Goal: Task Accomplishment & Management: Manage account settings

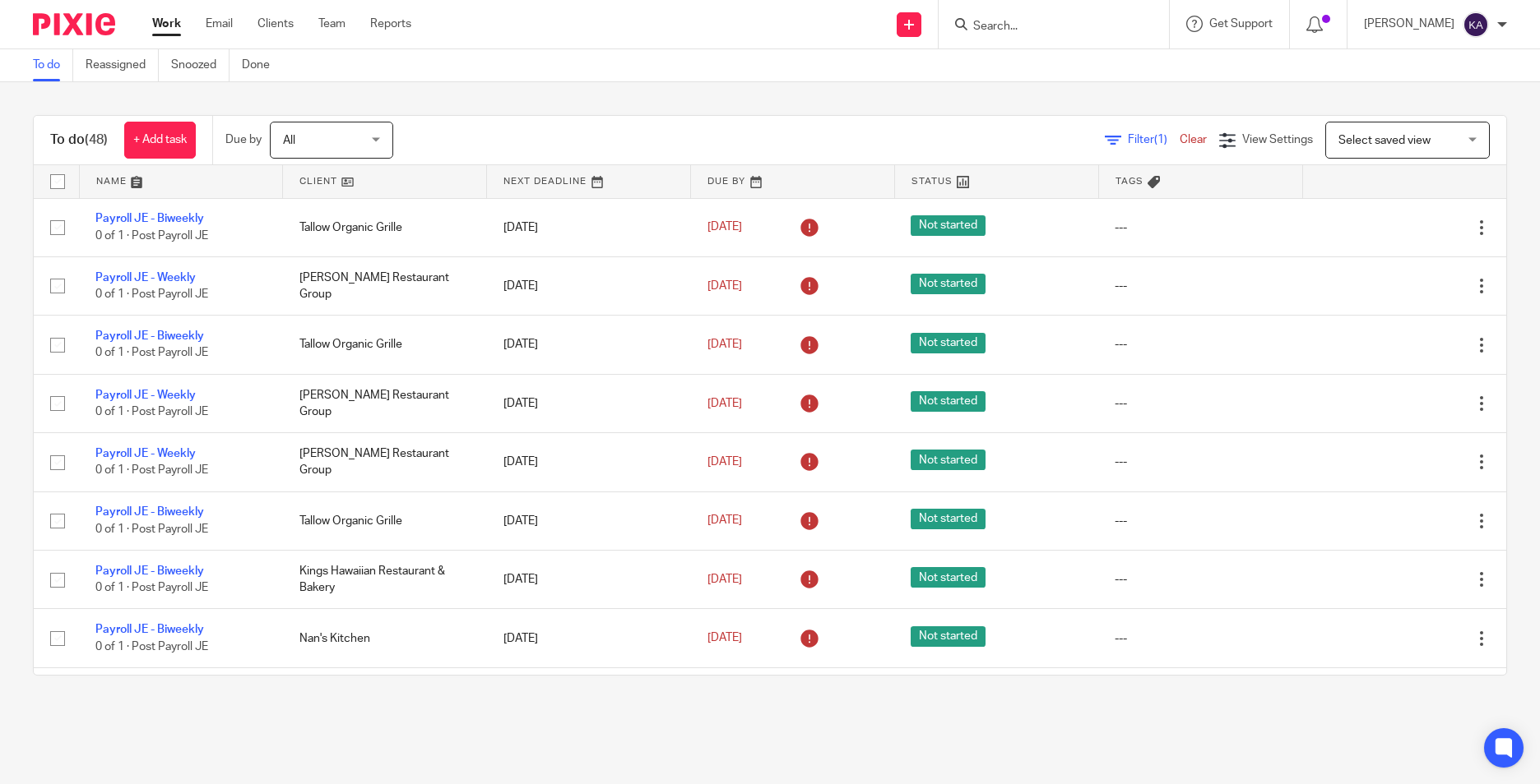
click at [211, 182] on link at bounding box center [181, 181] width 204 height 33
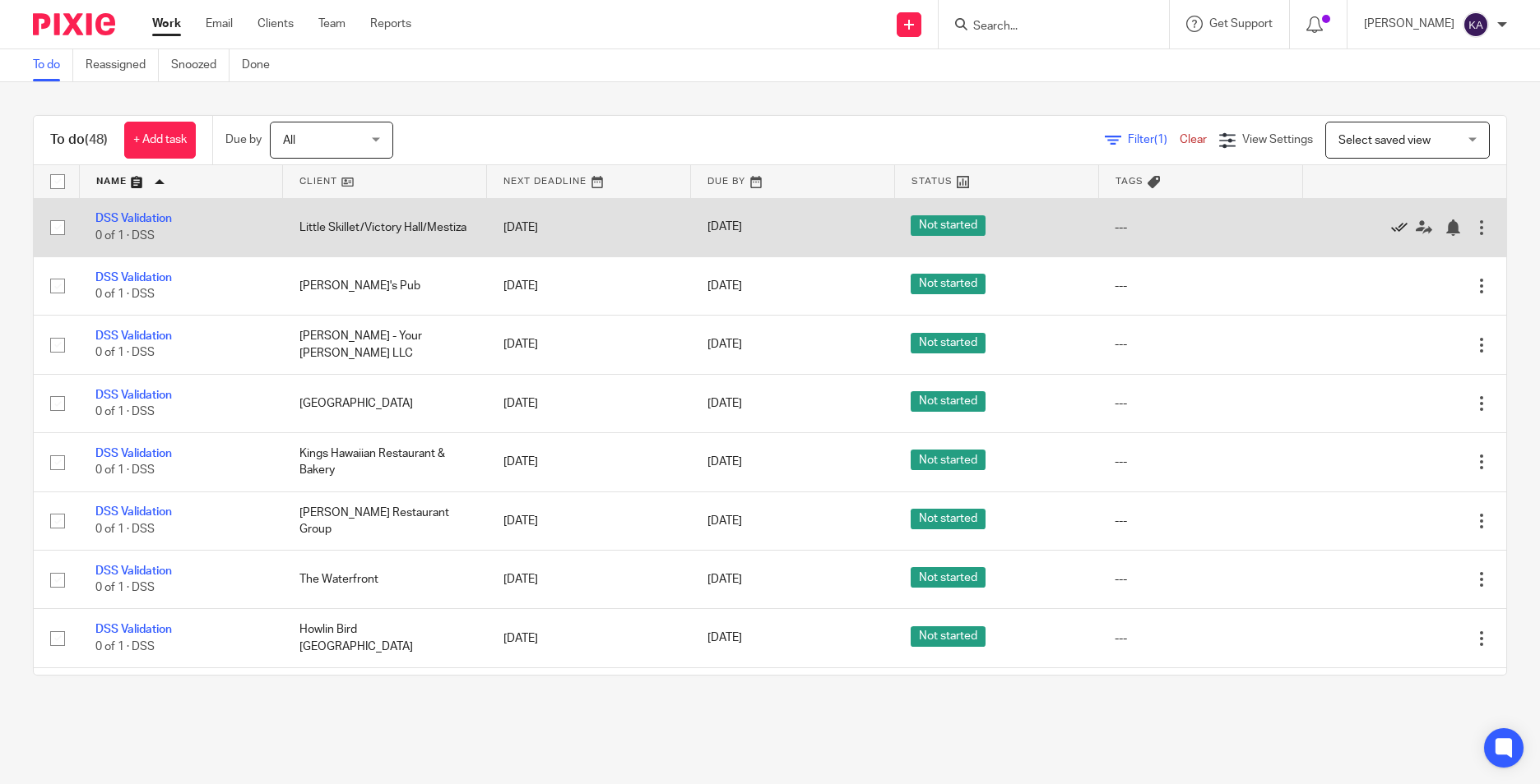
click at [1391, 225] on icon at bounding box center [1400, 228] width 17 height 17
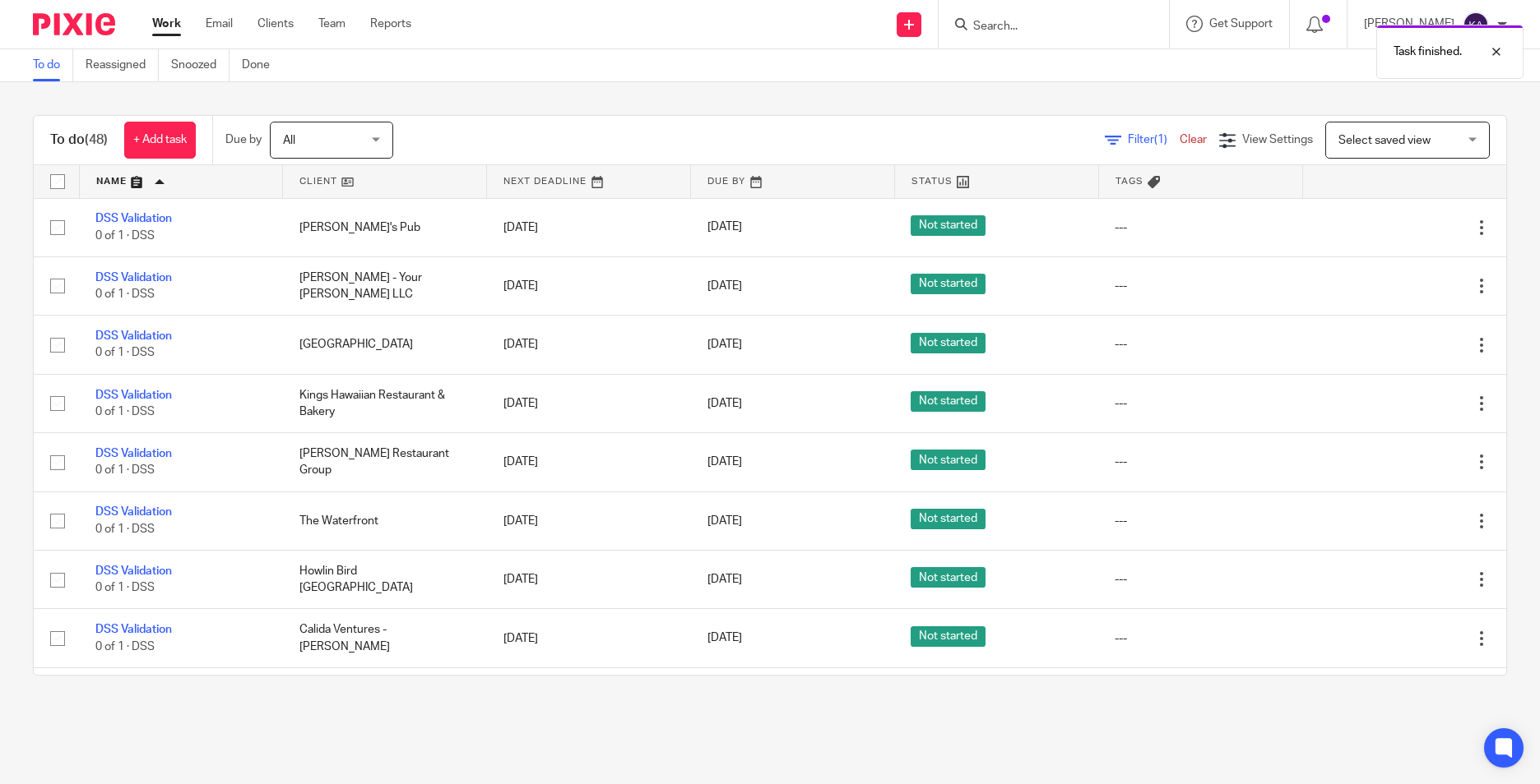
click at [1391, 225] on icon at bounding box center [1400, 228] width 17 height 17
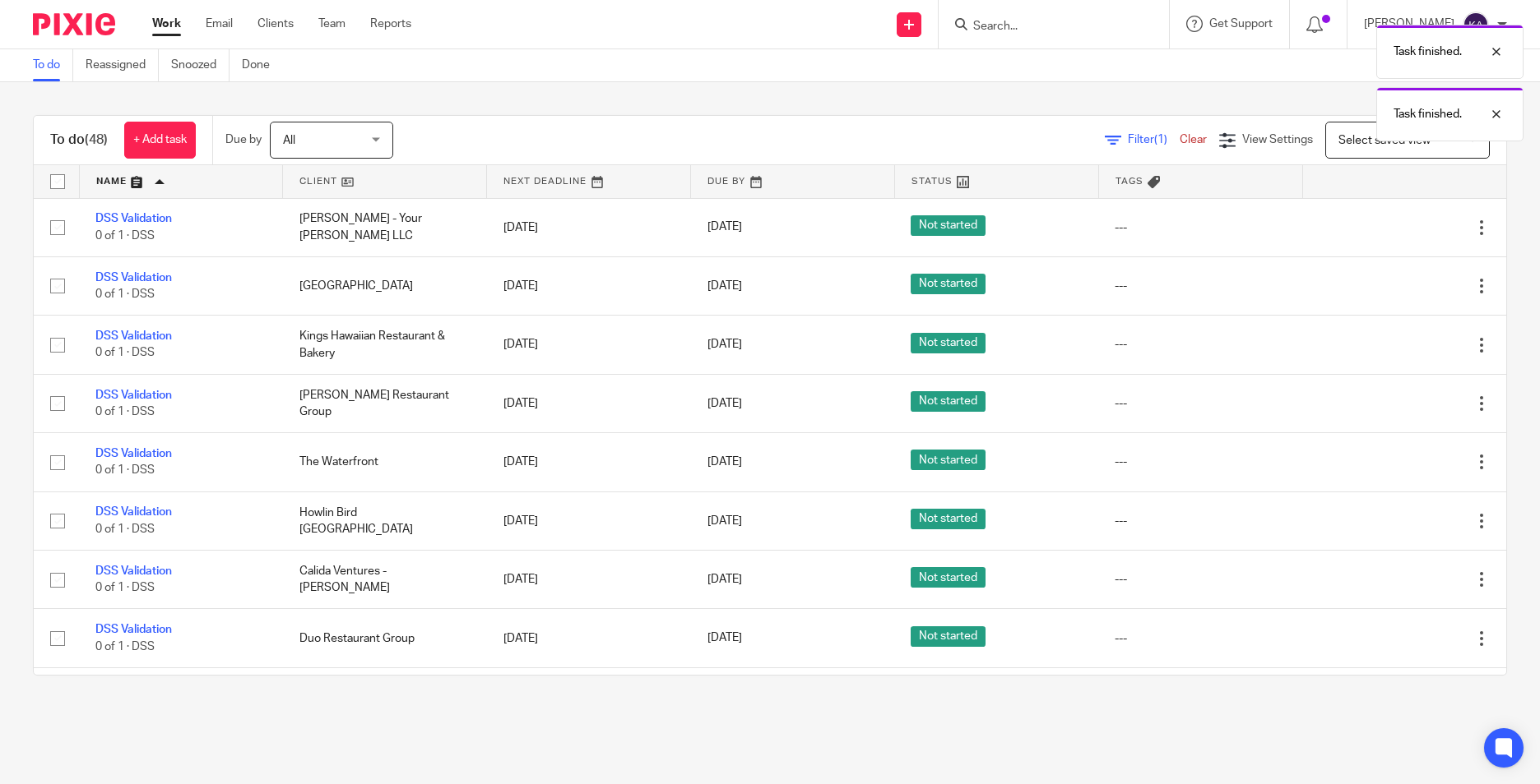
click at [1391, 225] on icon at bounding box center [1400, 228] width 17 height 17
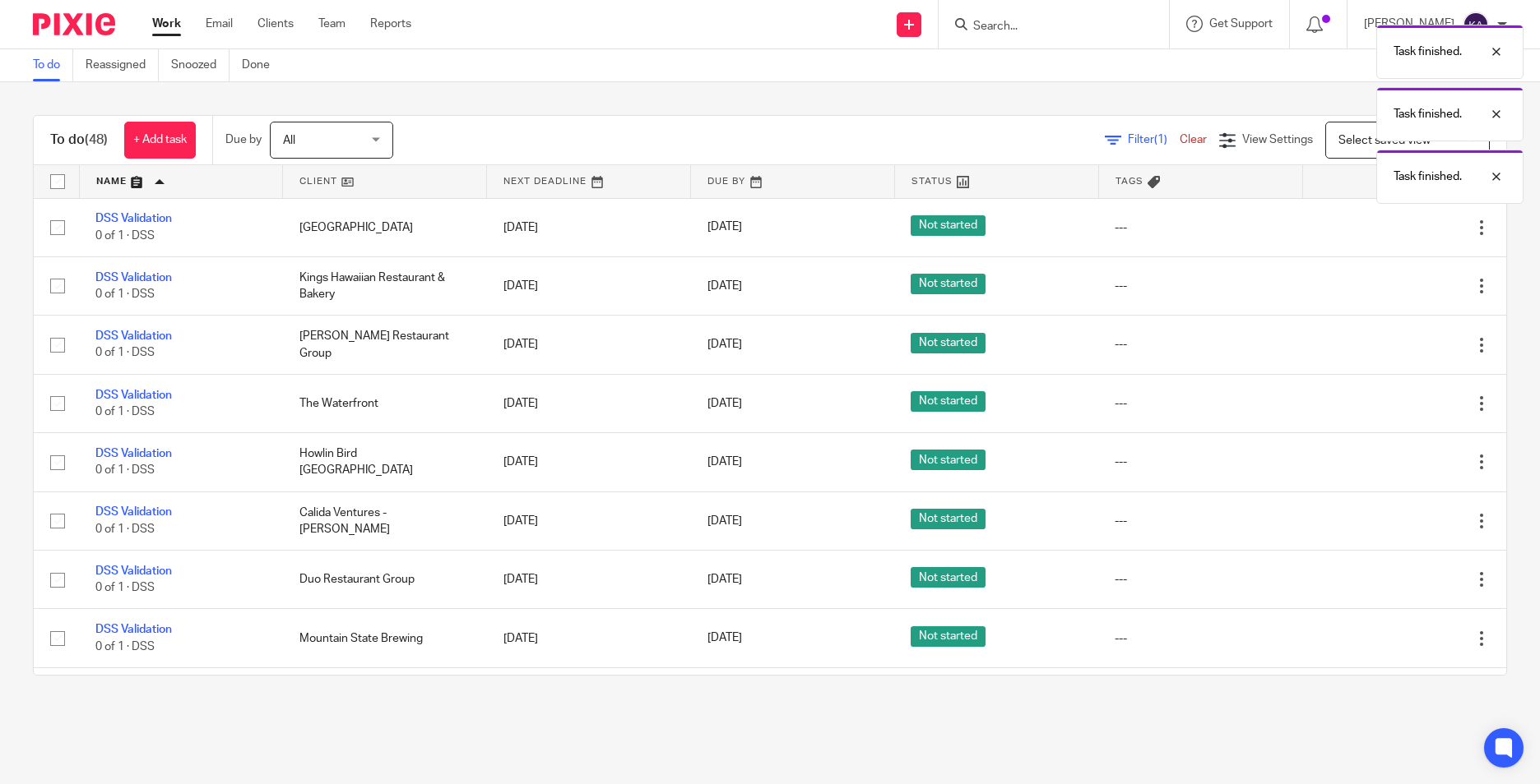
click at [1391, 225] on icon at bounding box center [1400, 228] width 17 height 17
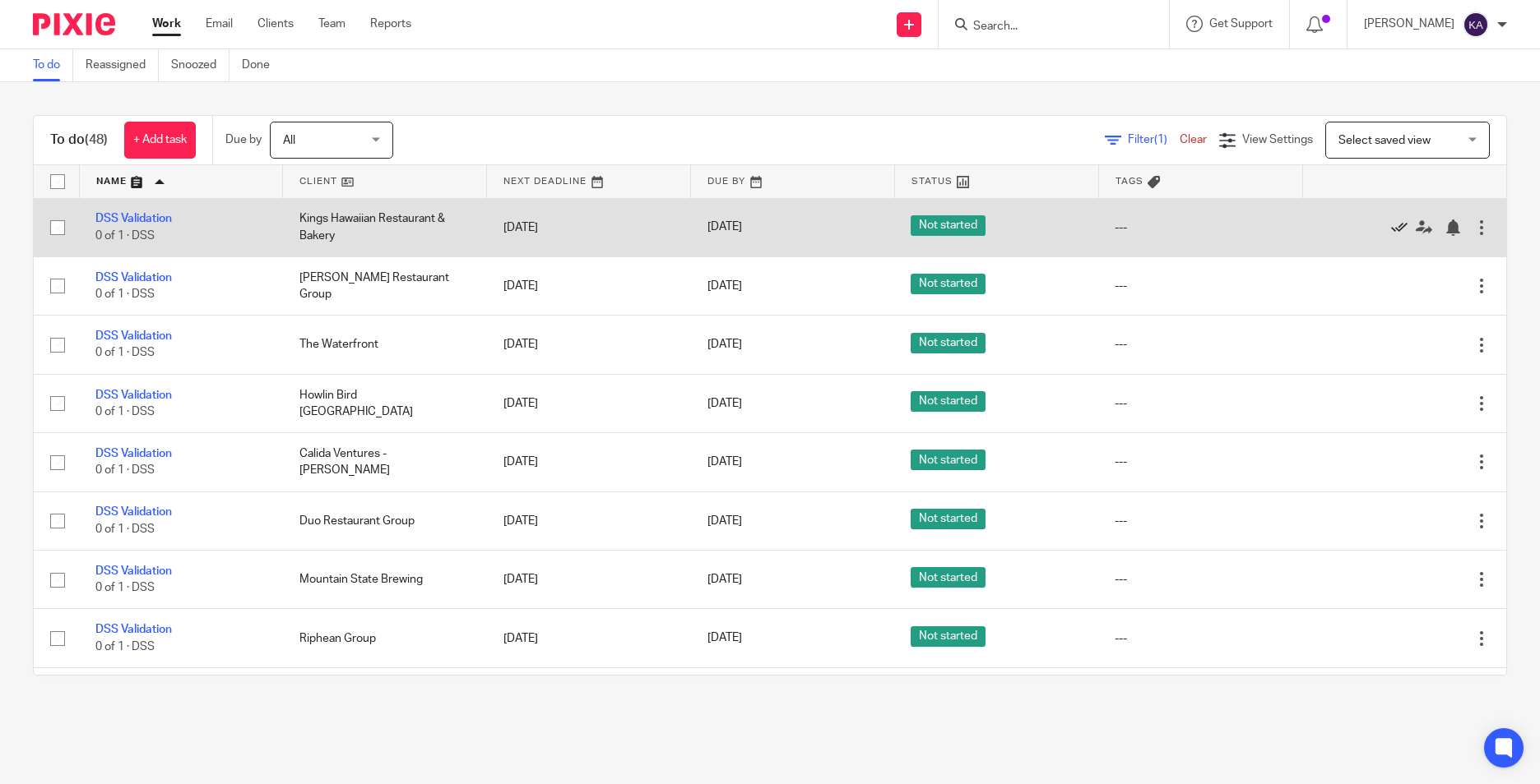
click at [1391, 226] on icon at bounding box center [1400, 228] width 17 height 17
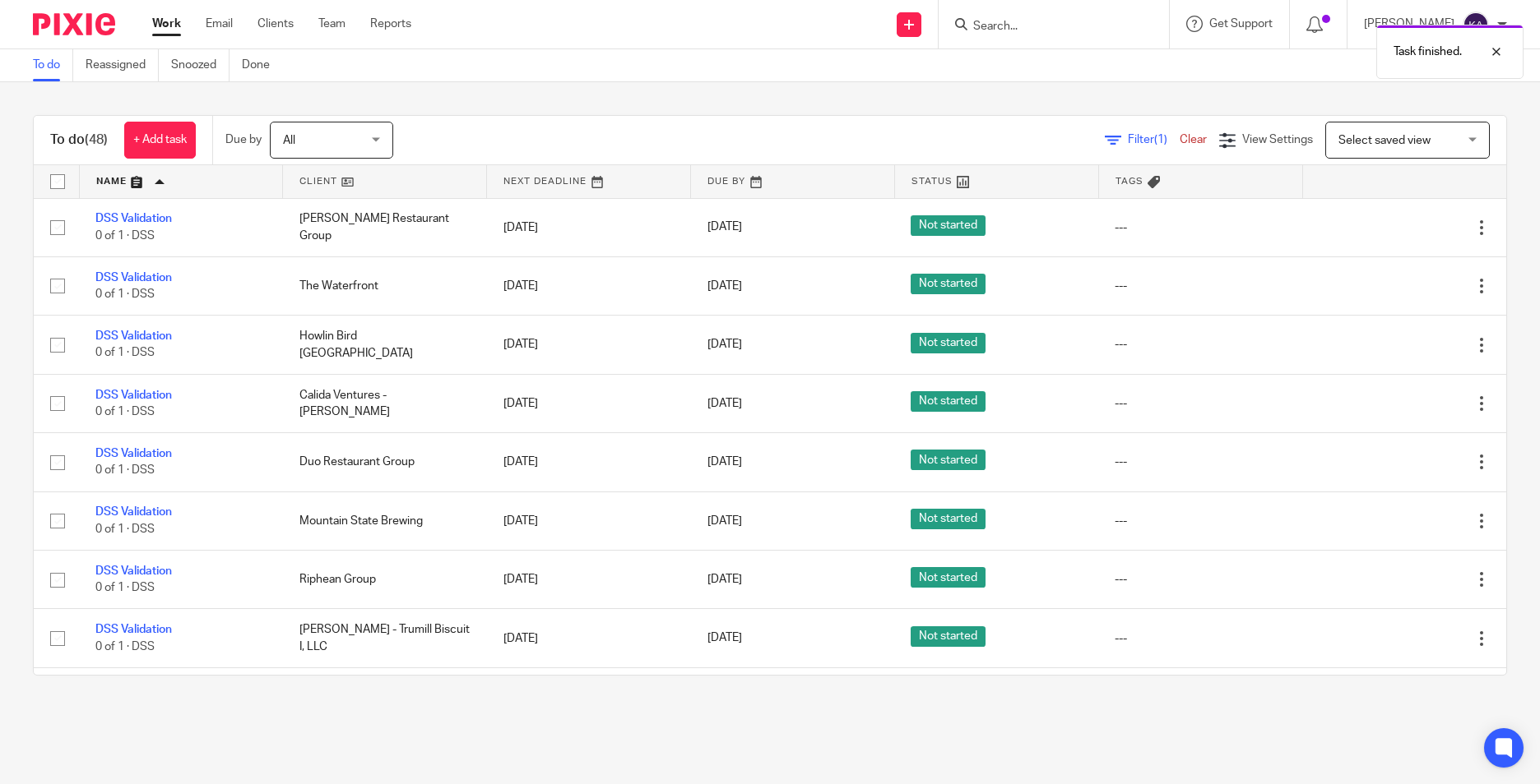
click at [1391, 226] on icon at bounding box center [1400, 228] width 17 height 17
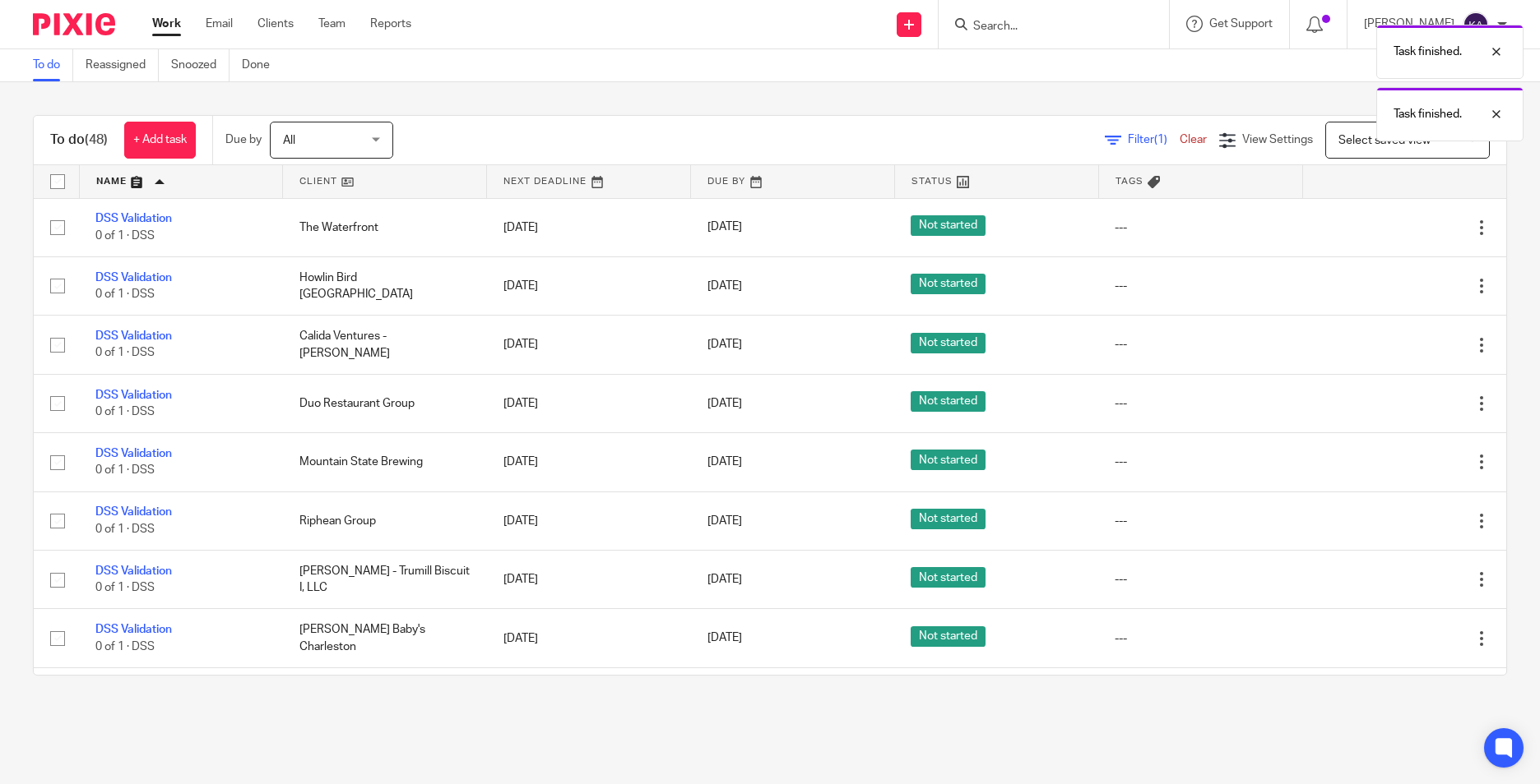
click at [1391, 226] on icon at bounding box center [1400, 228] width 17 height 17
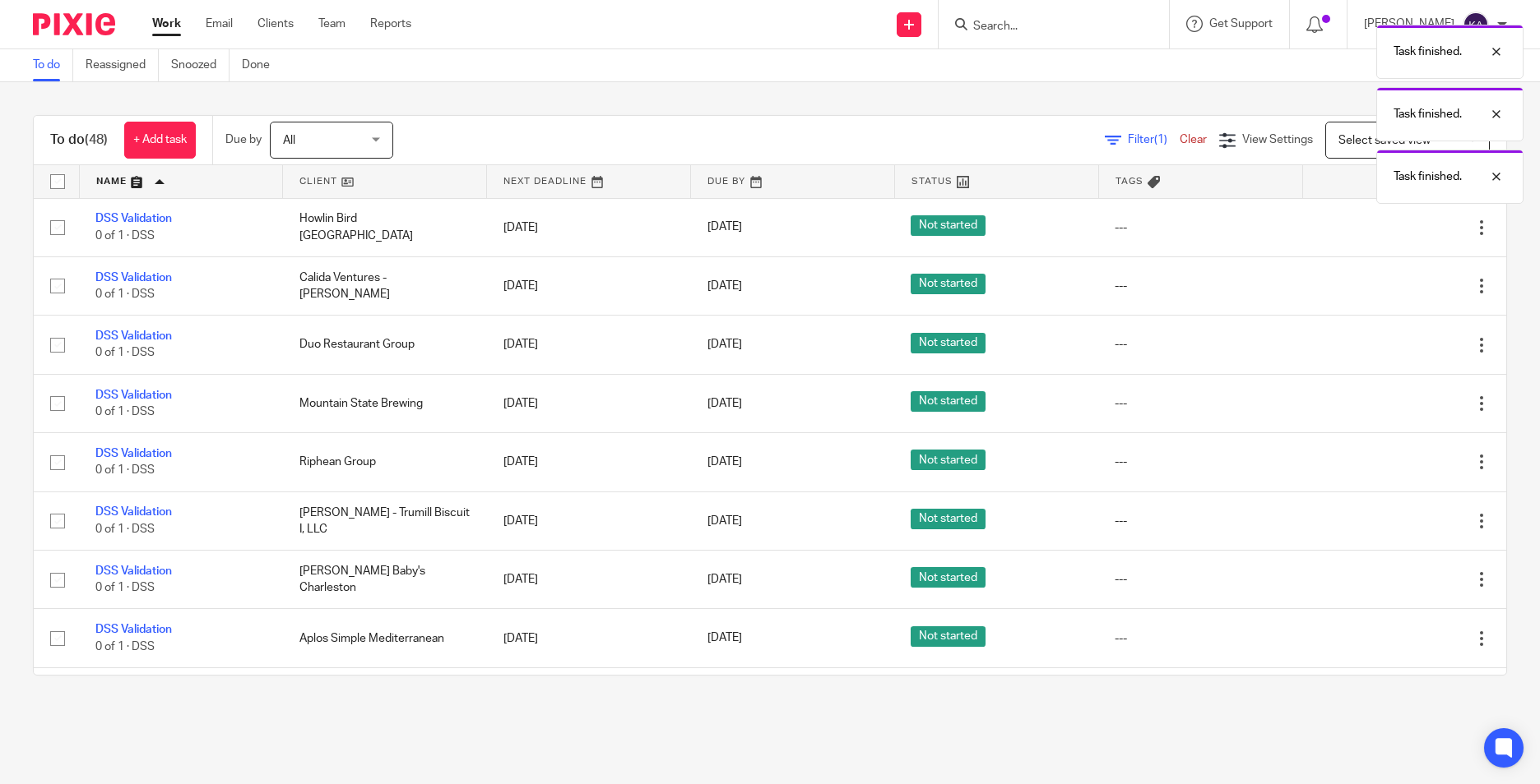
click at [1391, 226] on icon at bounding box center [1400, 228] width 17 height 17
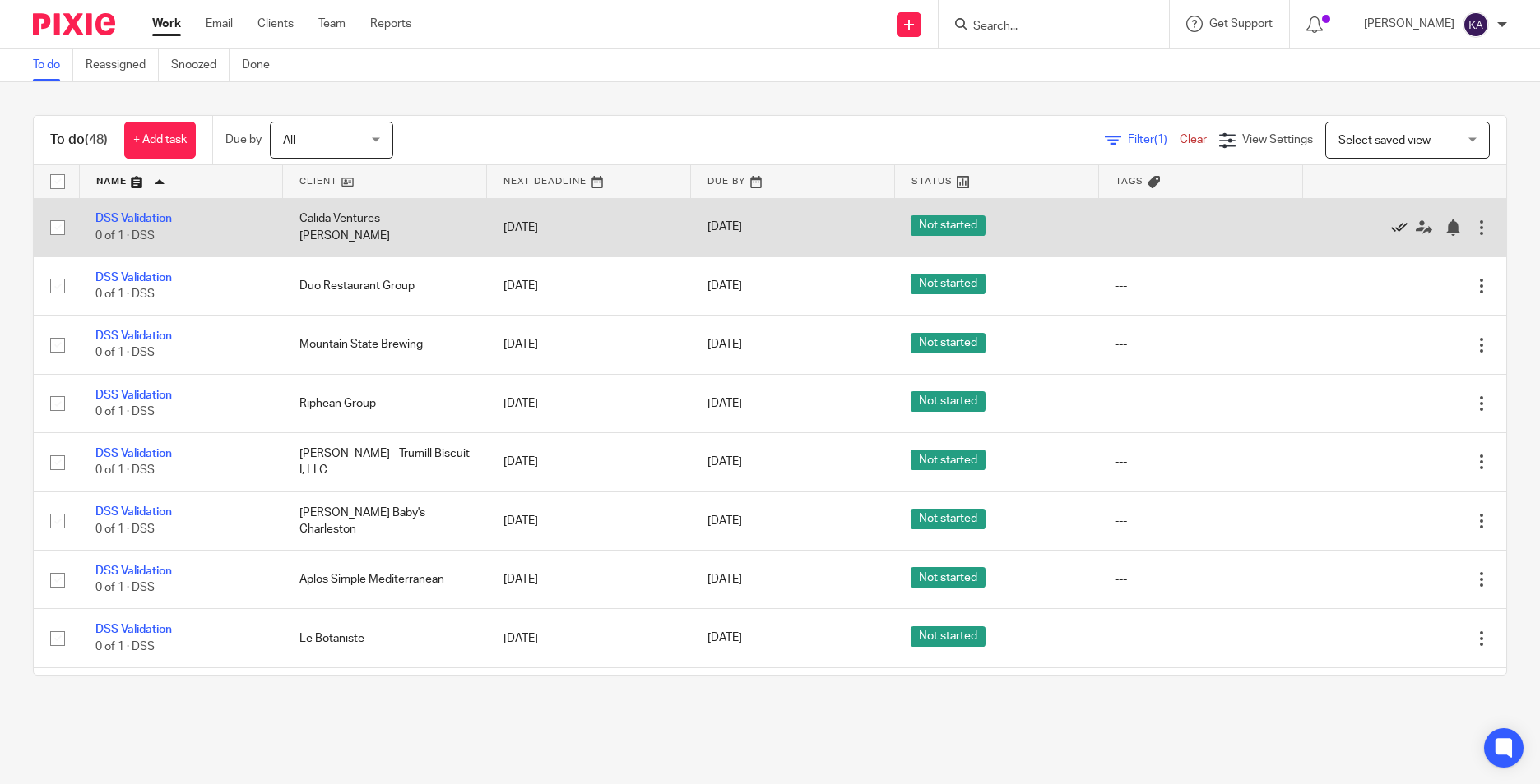
click at [1391, 223] on icon at bounding box center [1400, 228] width 17 height 17
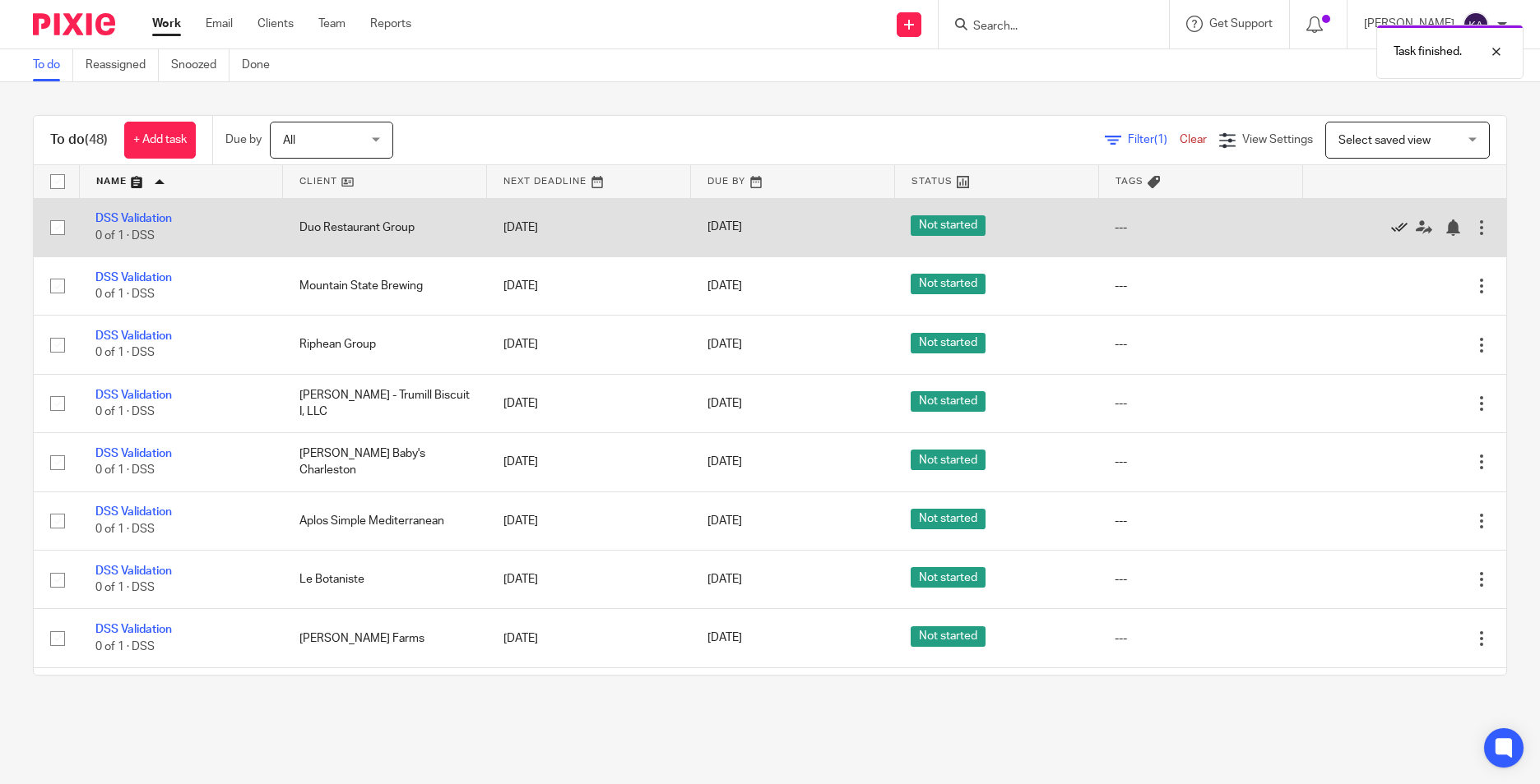
click at [1391, 224] on icon at bounding box center [1400, 228] width 17 height 17
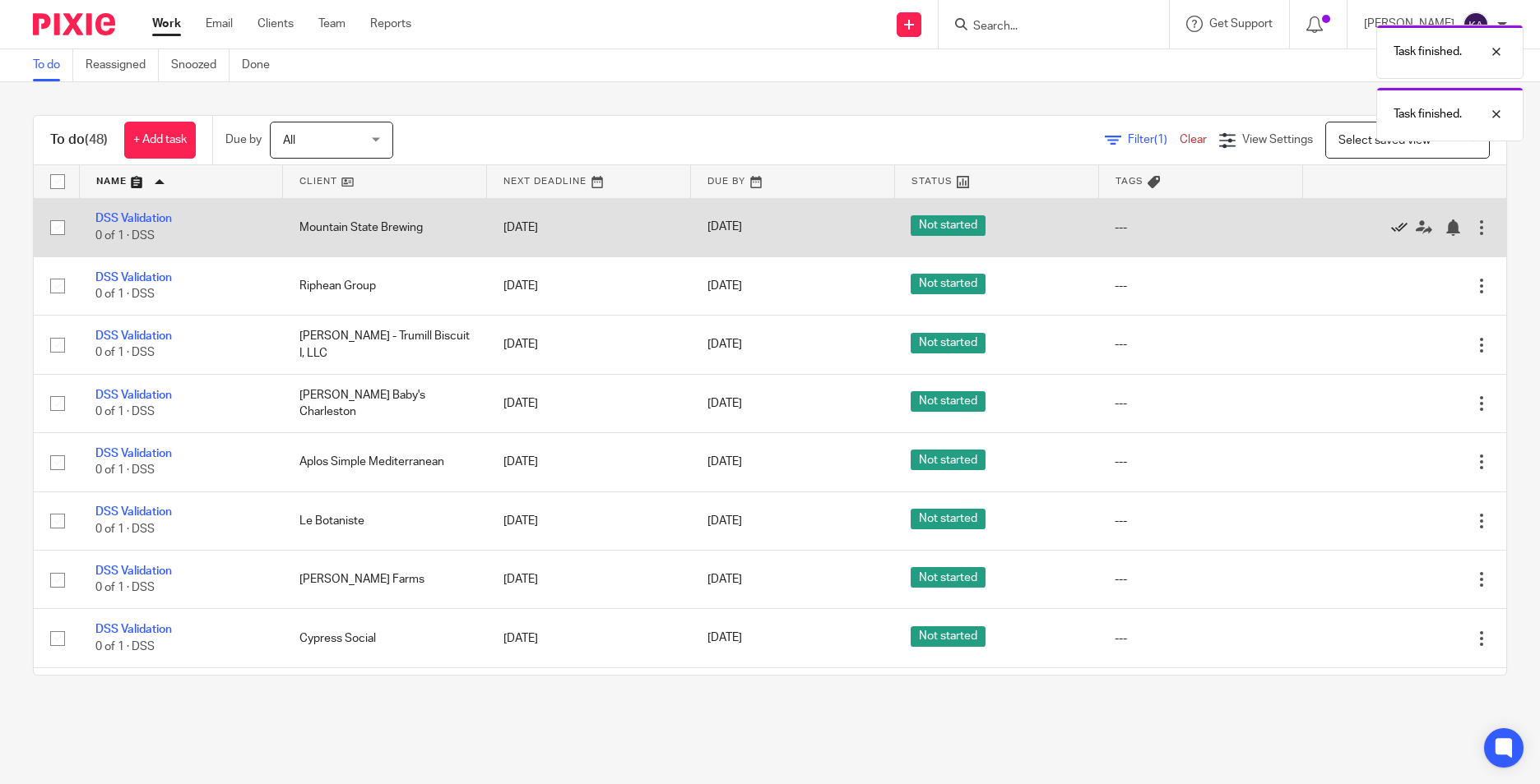
click at [1391, 225] on icon at bounding box center [1400, 228] width 17 height 17
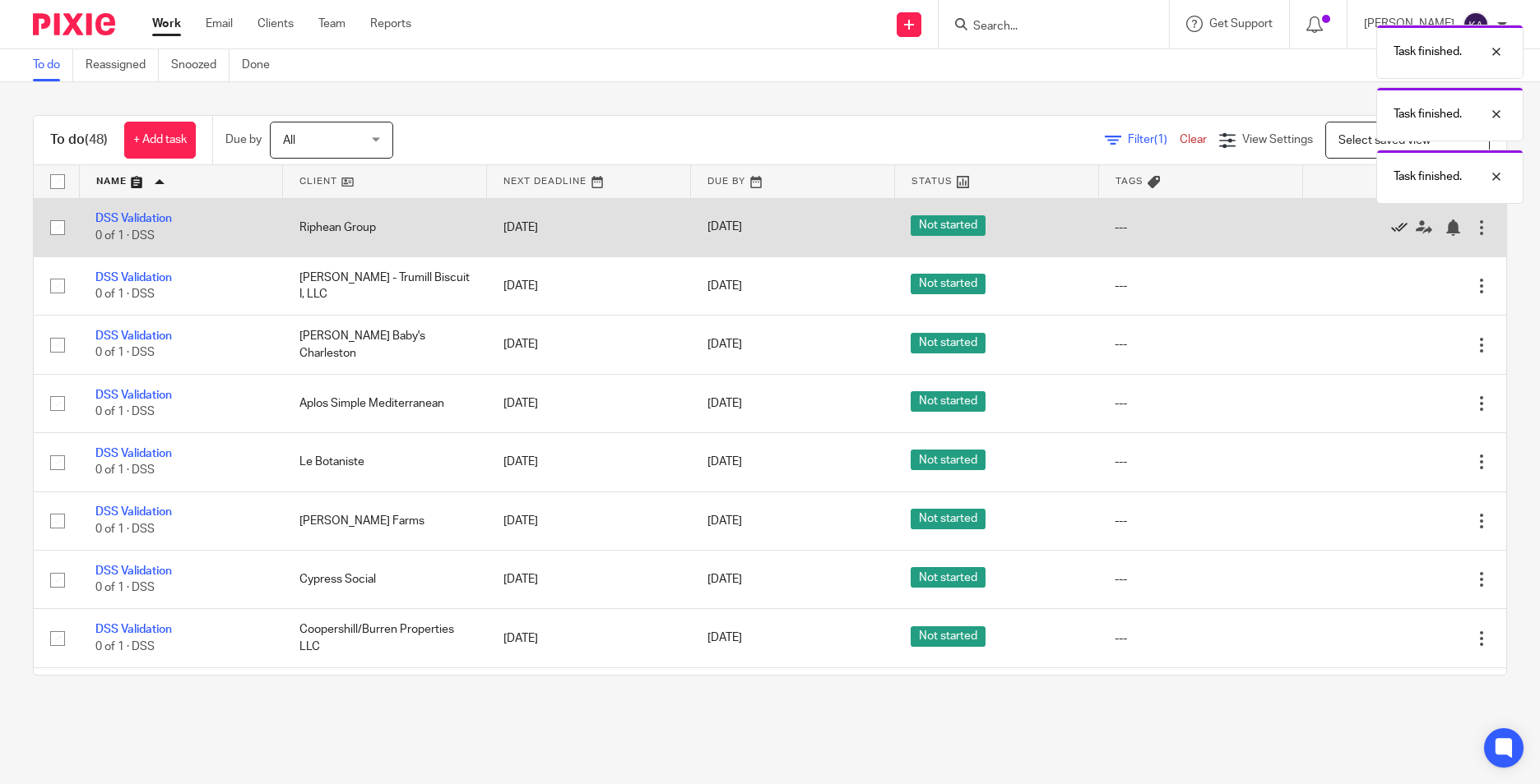
click at [1391, 227] on icon at bounding box center [1400, 228] width 17 height 17
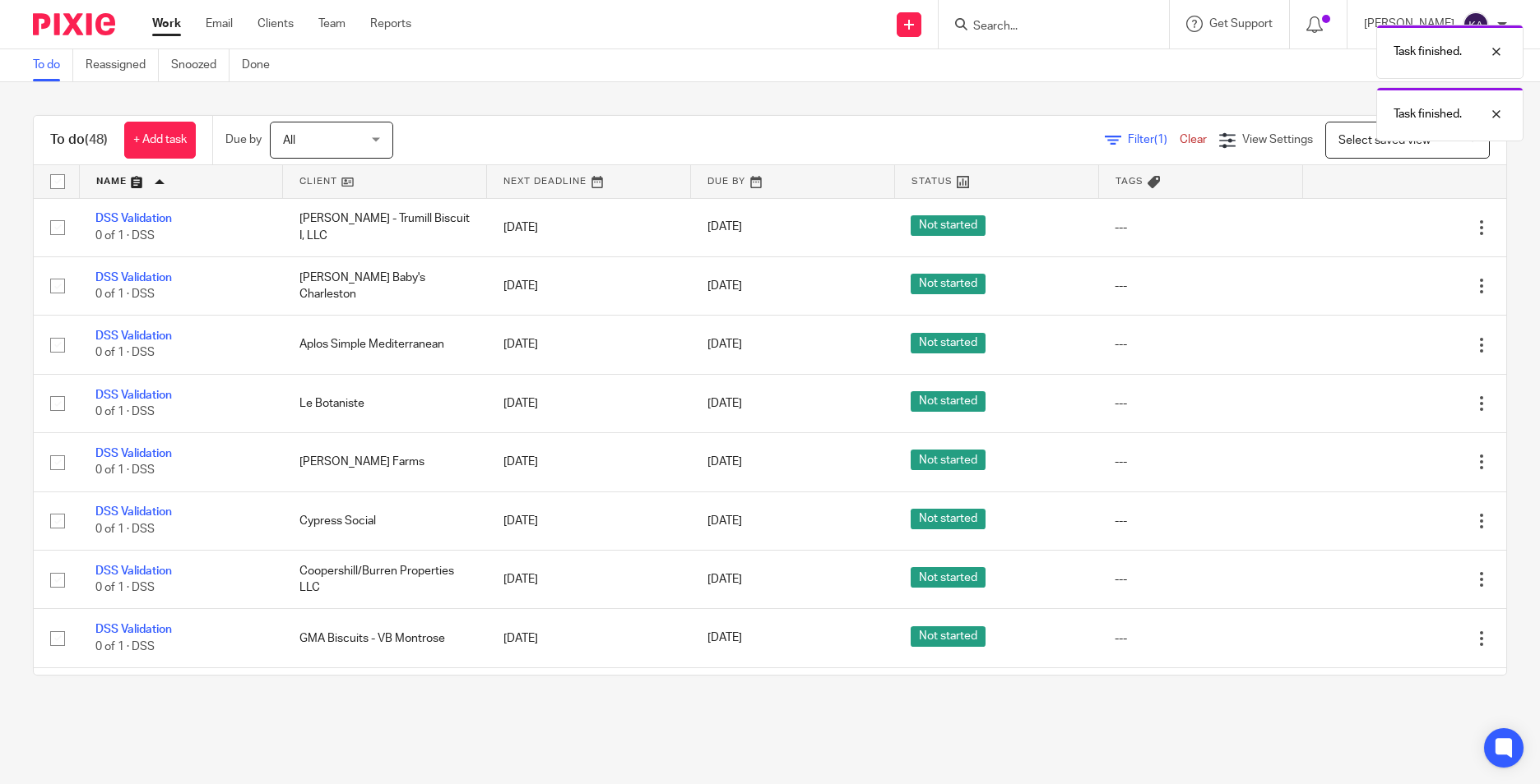
click at [1391, 227] on icon at bounding box center [1400, 228] width 17 height 17
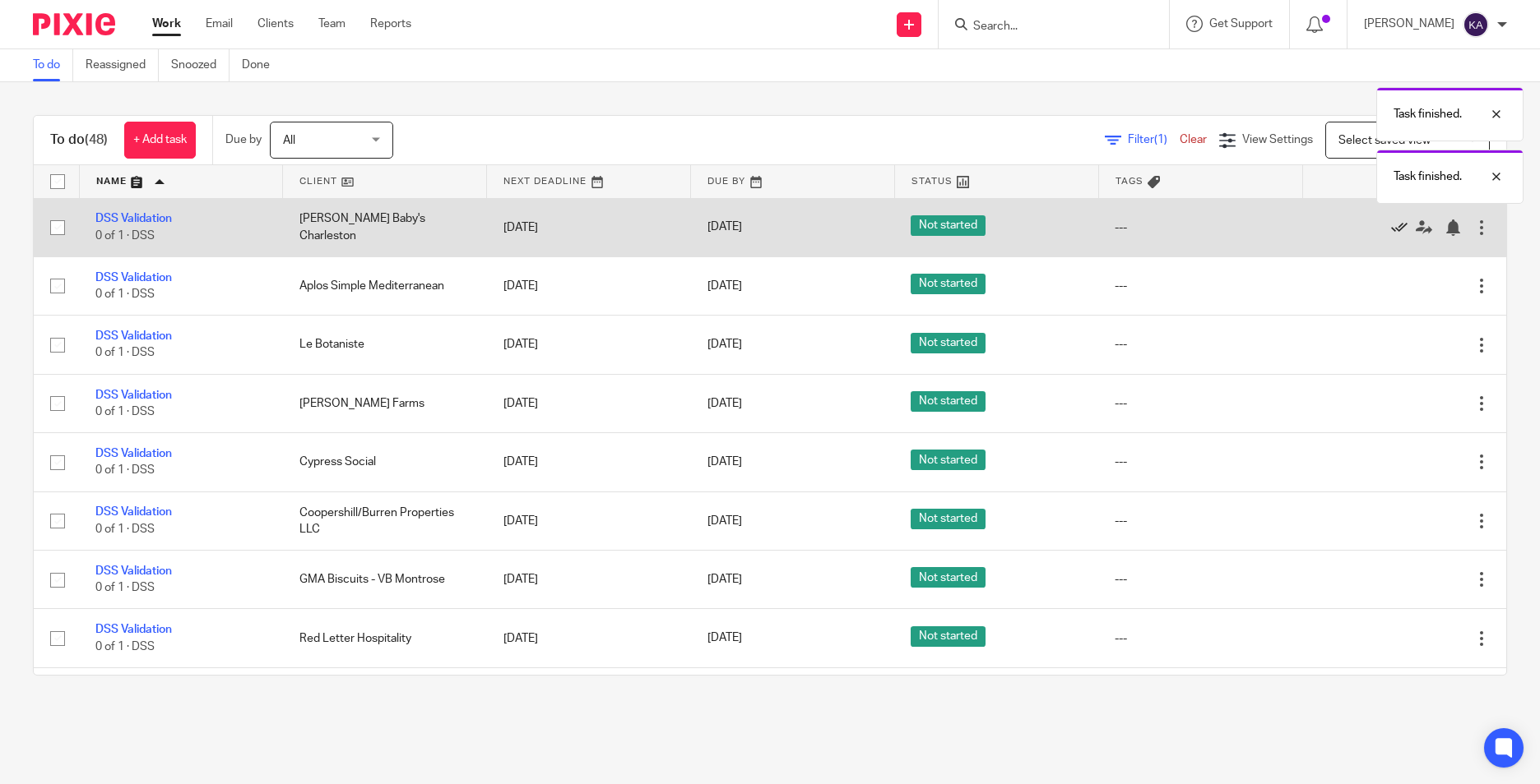
click at [1391, 227] on icon at bounding box center [1400, 228] width 17 height 17
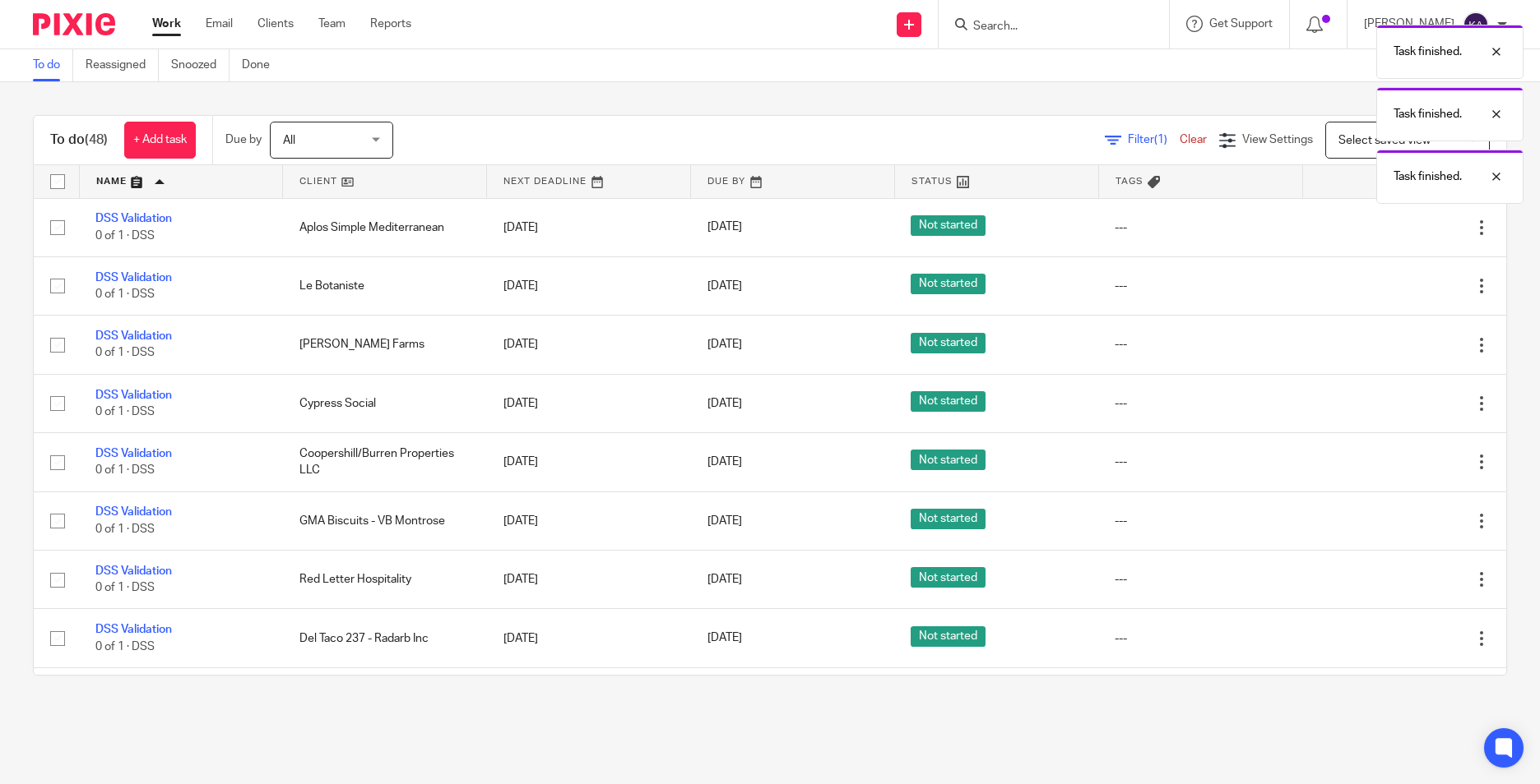
click at [1391, 227] on icon at bounding box center [1400, 228] width 17 height 17
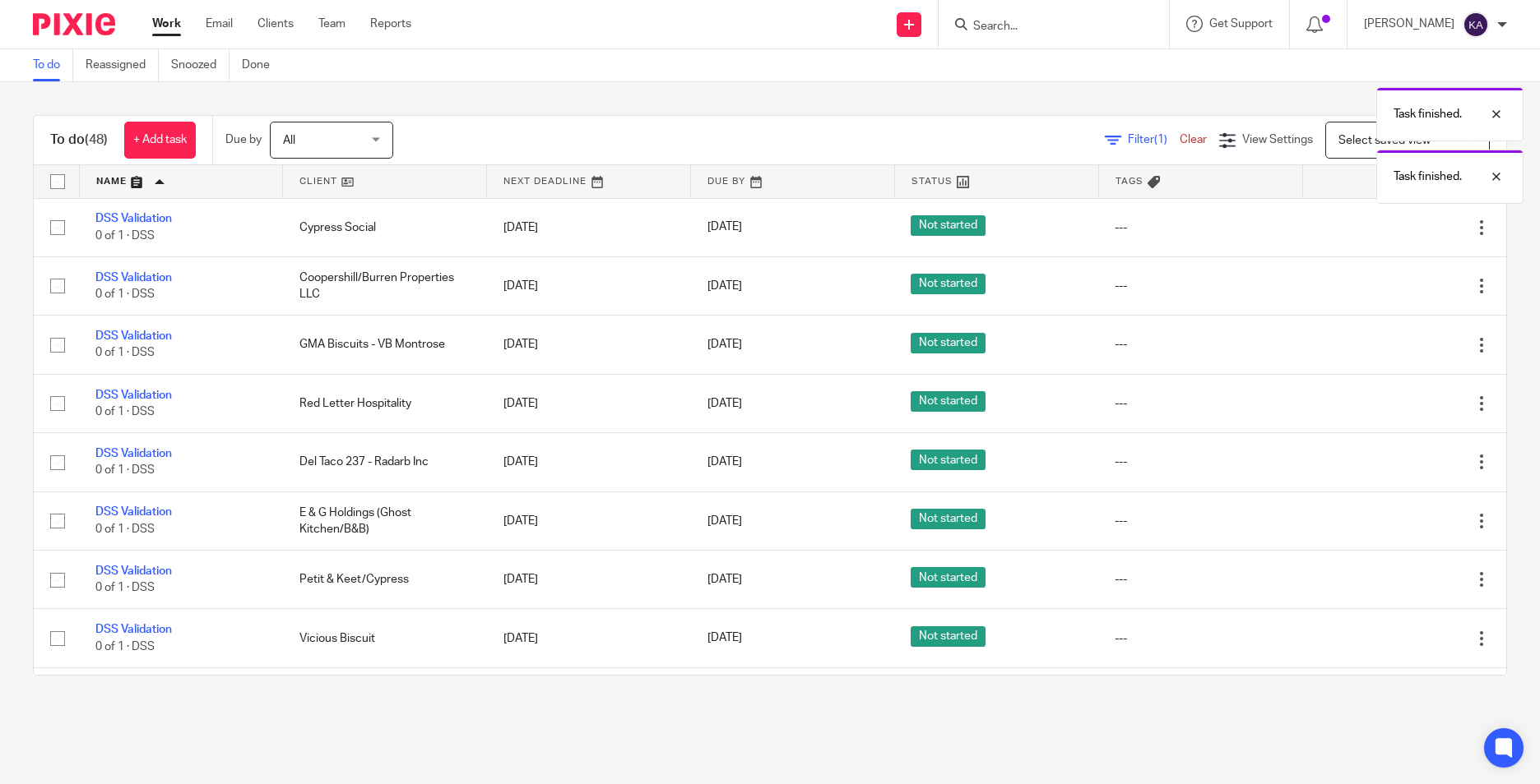
click at [1391, 227] on icon at bounding box center [1400, 228] width 17 height 17
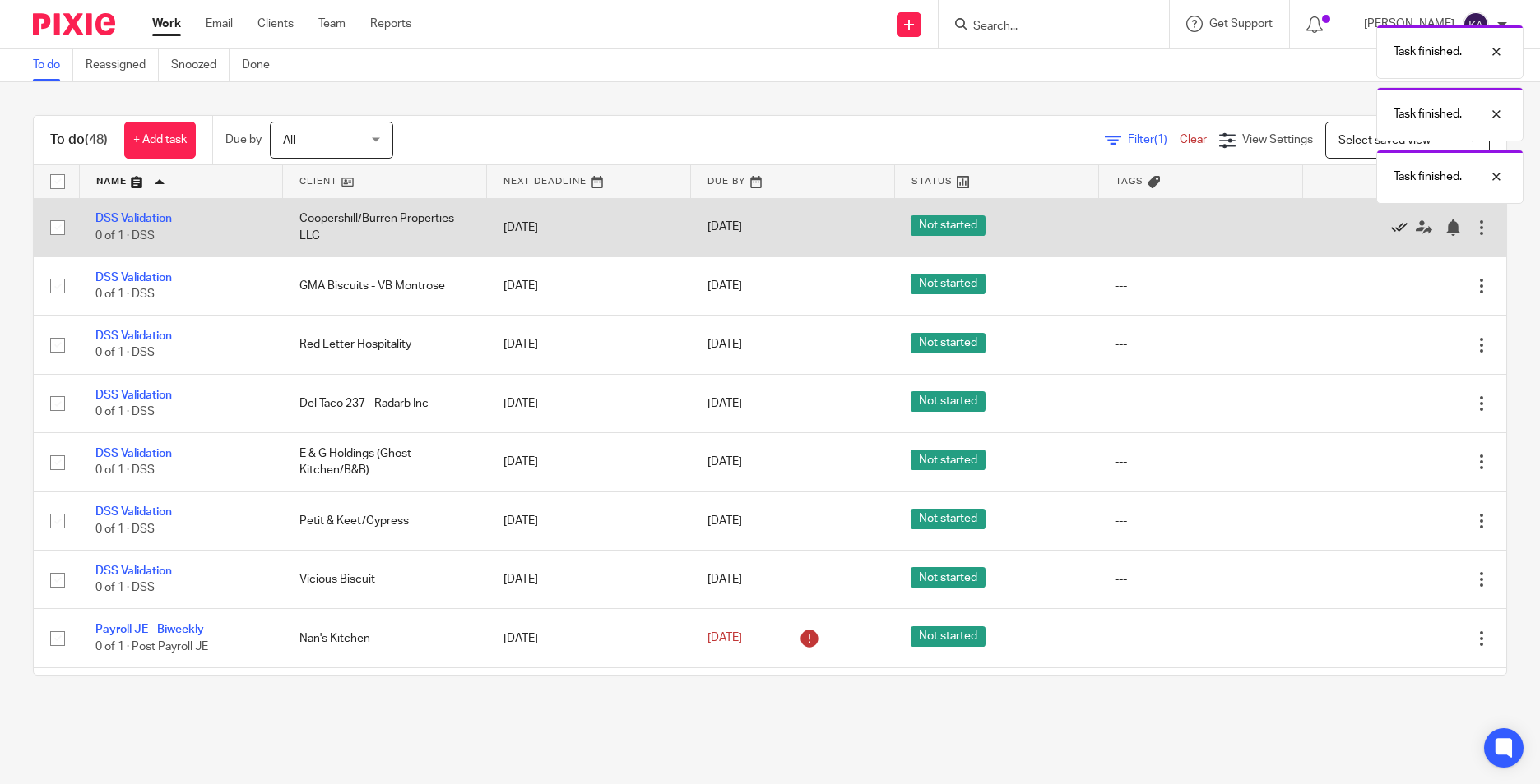
click at [1391, 227] on icon at bounding box center [1400, 228] width 17 height 17
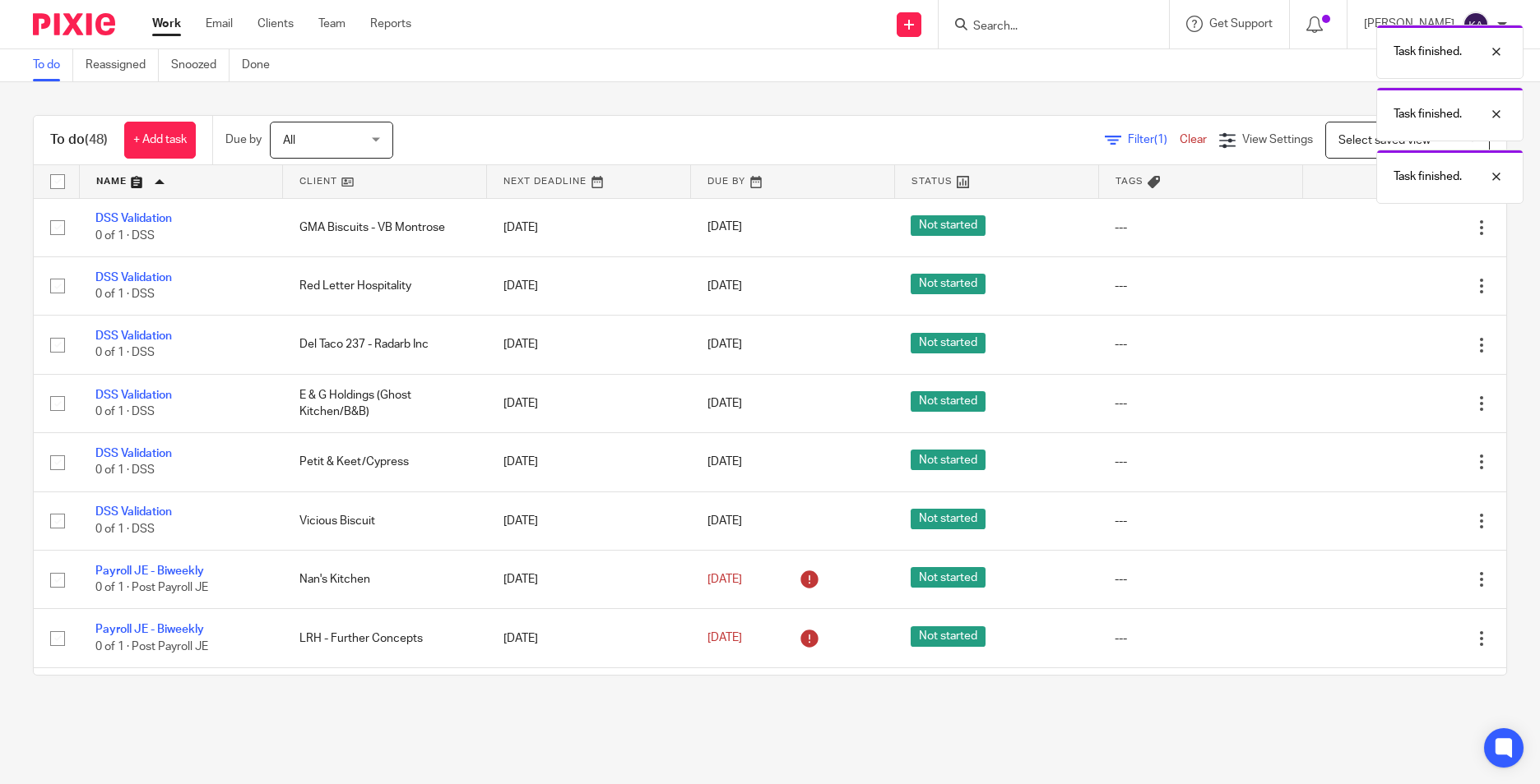
click at [1391, 227] on icon at bounding box center [1400, 228] width 17 height 17
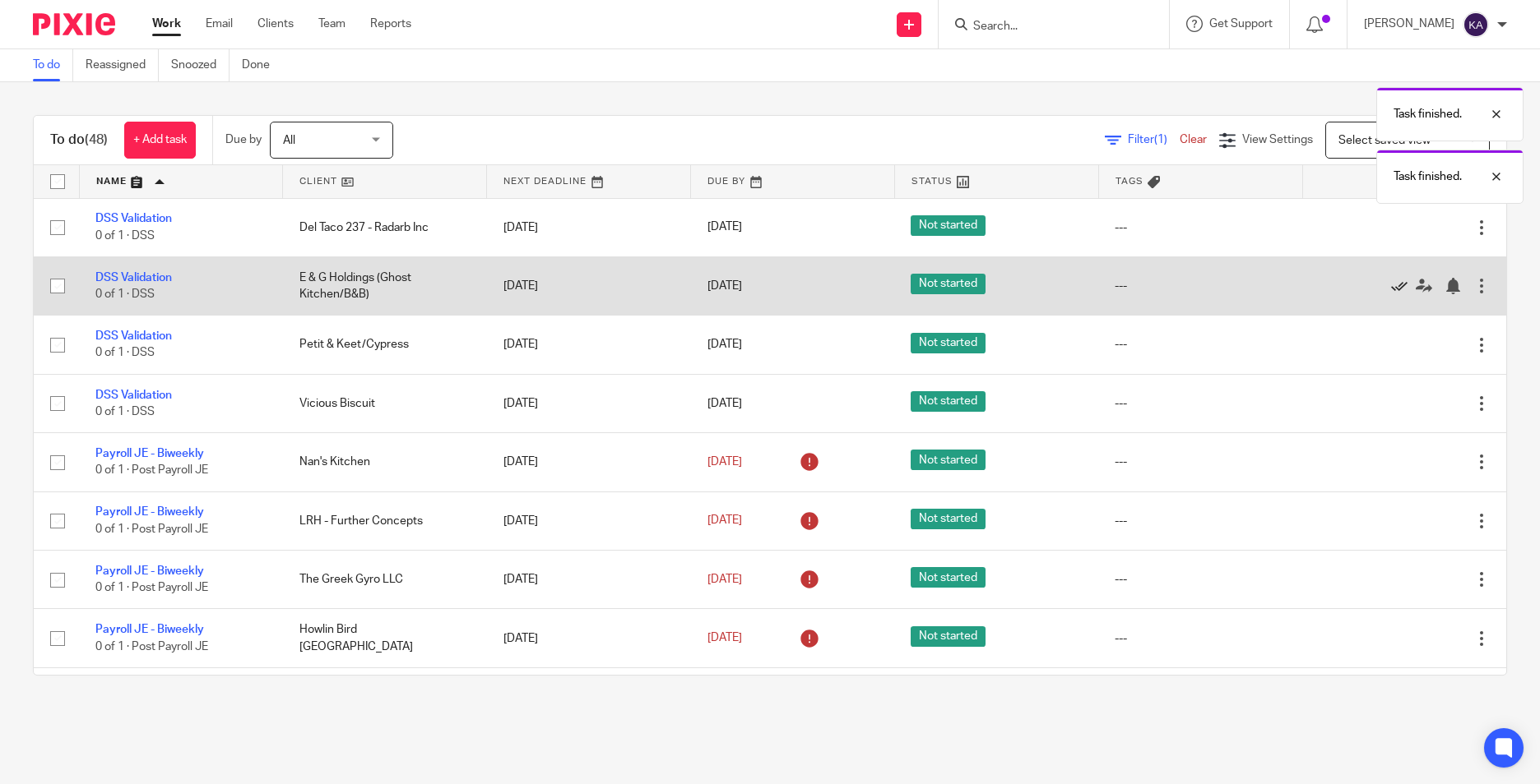
click at [1391, 281] on icon at bounding box center [1400, 286] width 17 height 17
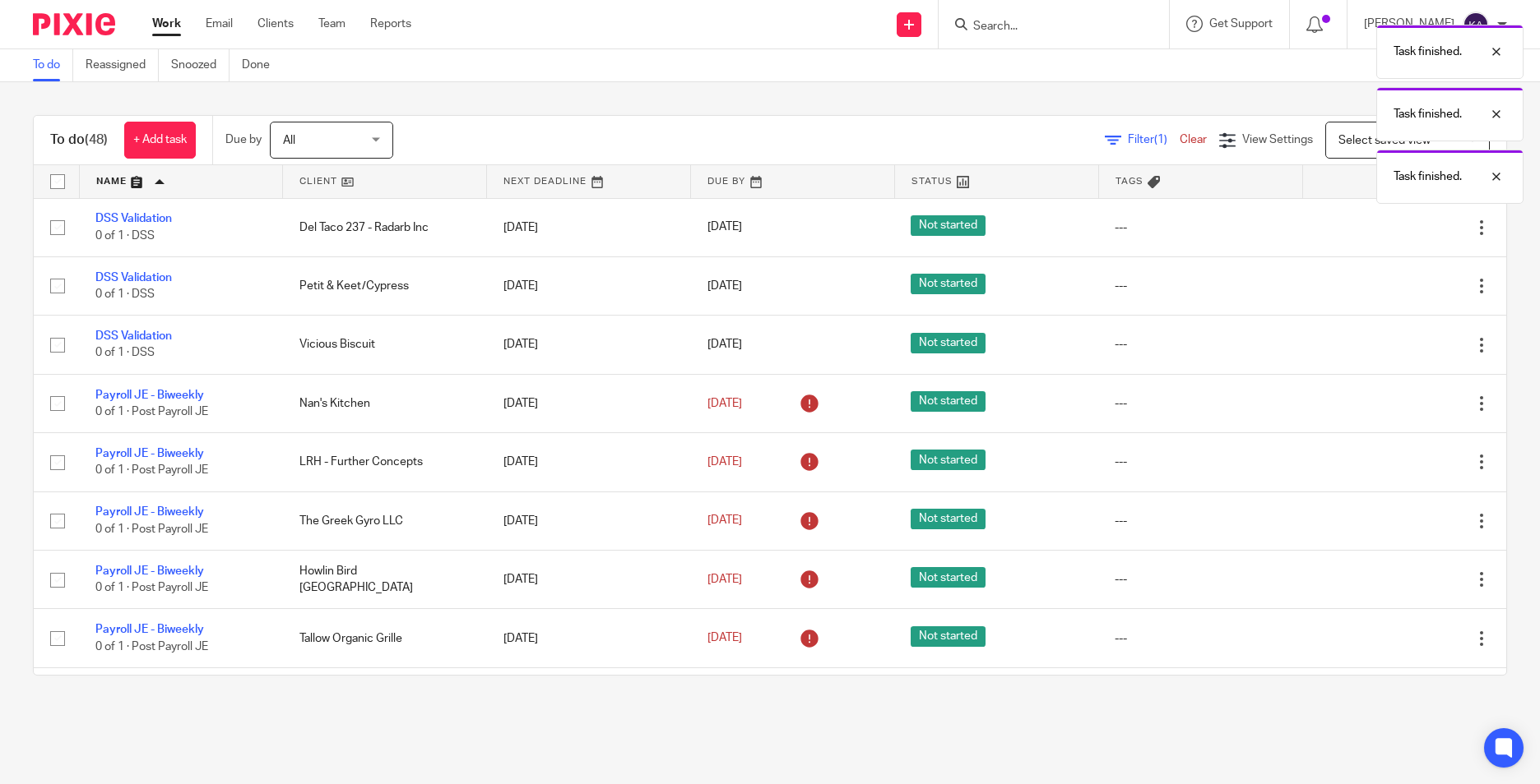
click at [1391, 281] on icon at bounding box center [1400, 286] width 17 height 17
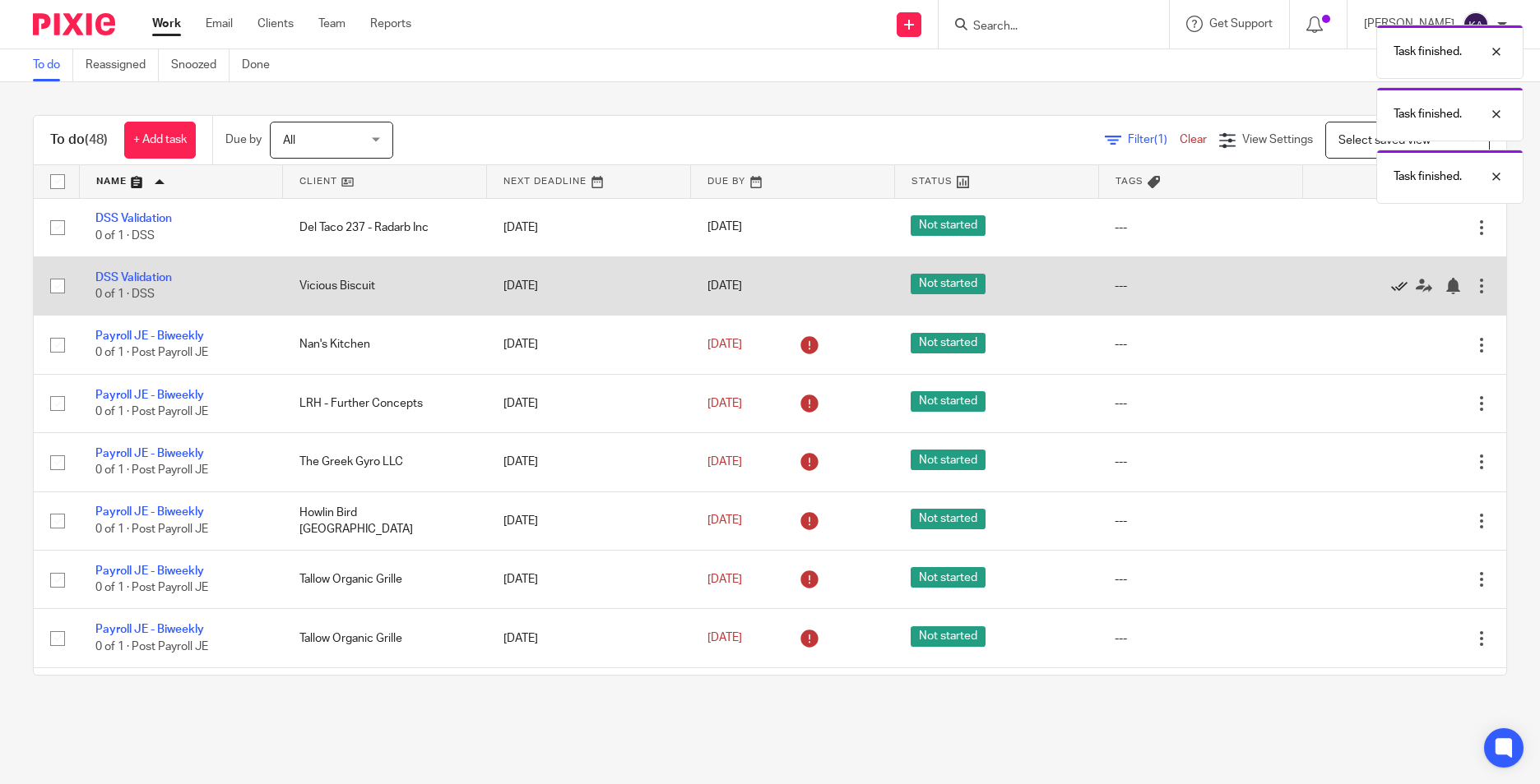
click at [1391, 281] on icon at bounding box center [1400, 286] width 17 height 17
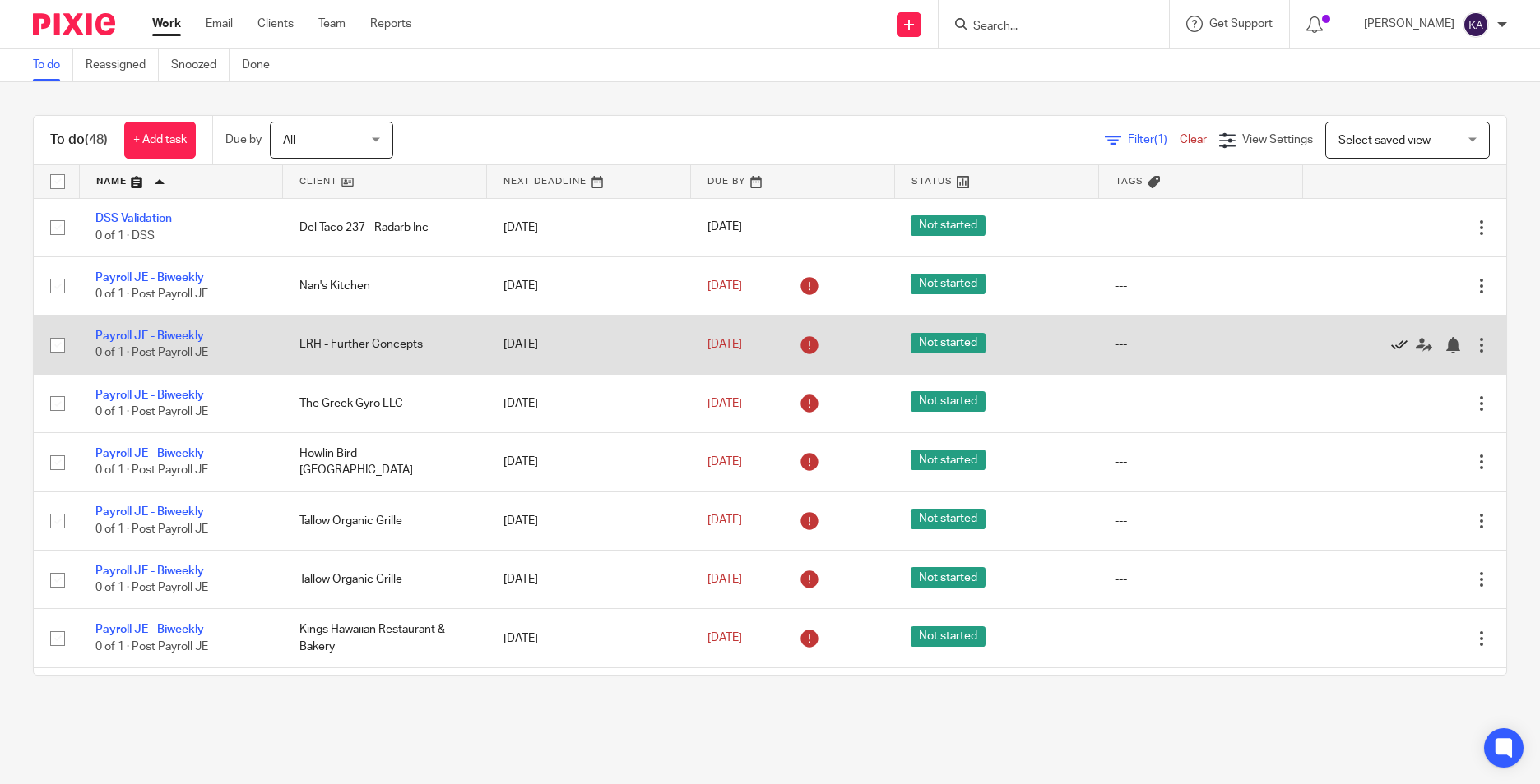
click at [1391, 337] on icon at bounding box center [1400, 346] width 17 height 17
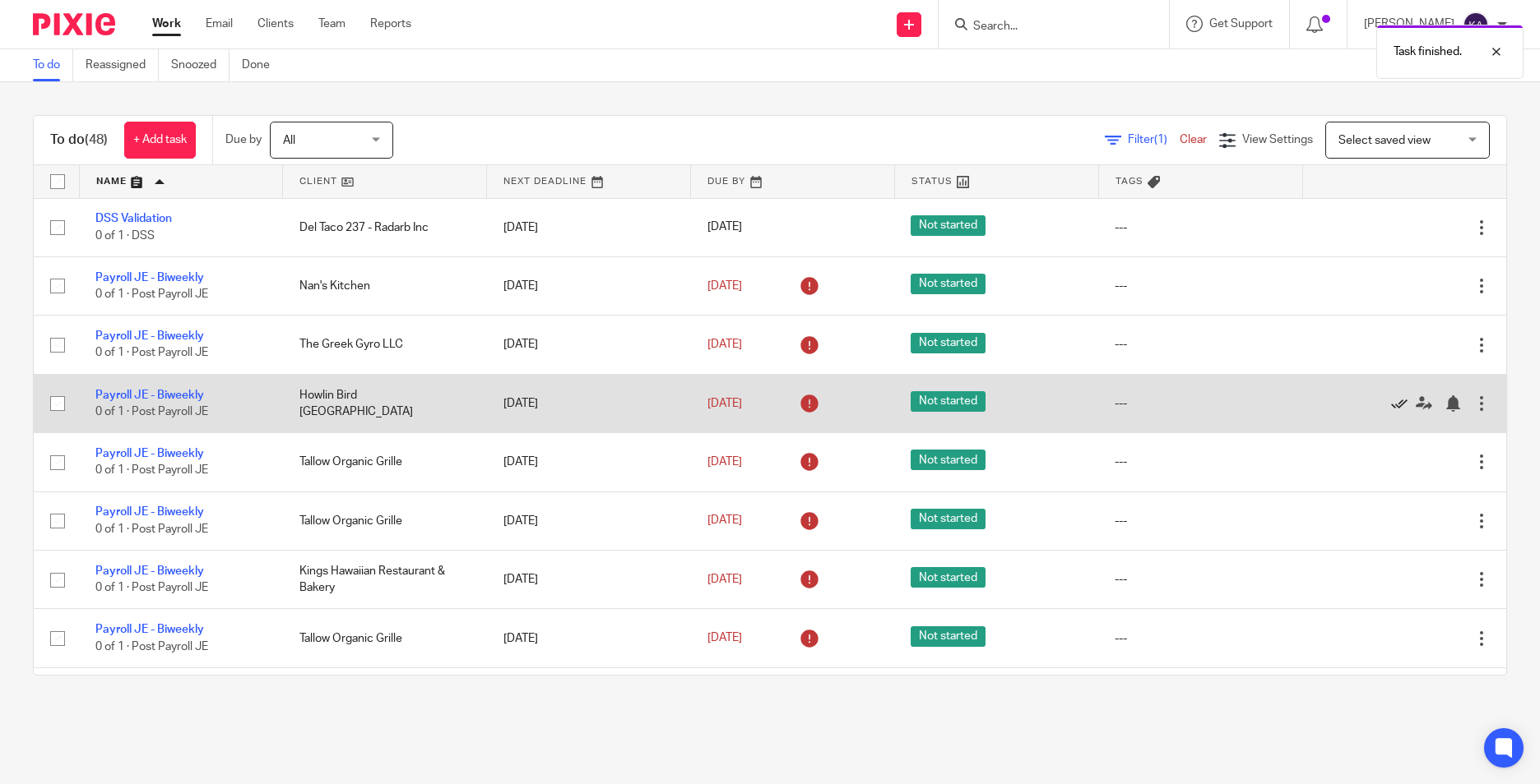
click at [1391, 403] on icon at bounding box center [1400, 404] width 17 height 17
